Goal: Register for event/course

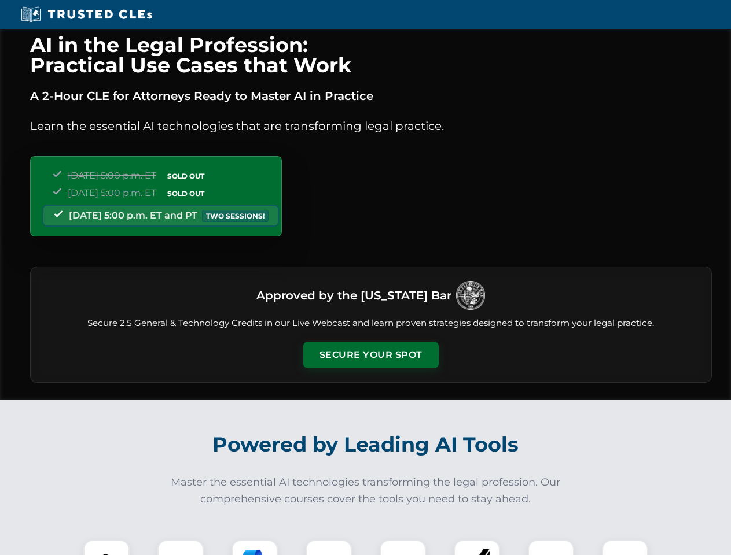
click at [370, 355] on button "Secure Your Spot" at bounding box center [370, 355] width 135 height 27
click at [106, 548] on img at bounding box center [107, 564] width 34 height 34
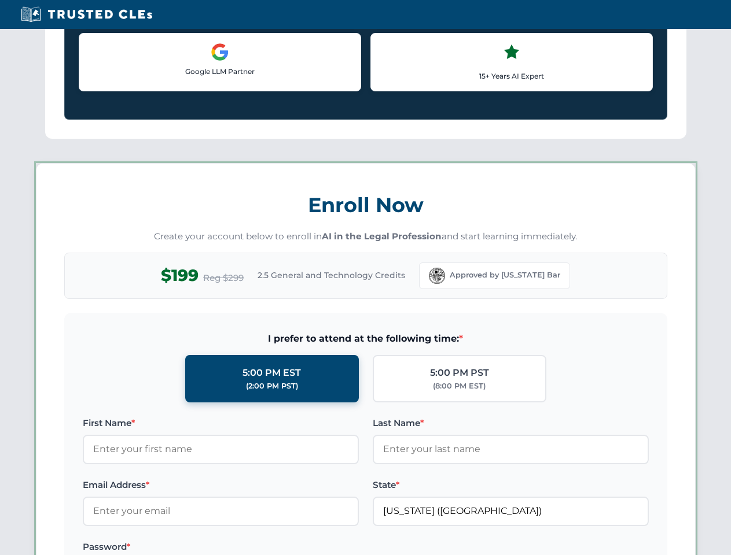
click at [255, 548] on label "Password *" at bounding box center [221, 547] width 276 height 14
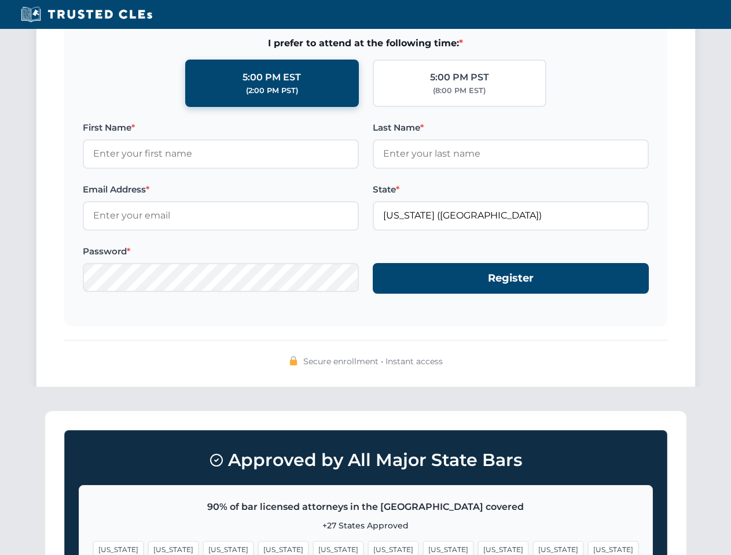
click at [533, 548] on span "[US_STATE]" at bounding box center [558, 549] width 50 height 17
